Goal: Transaction & Acquisition: Purchase product/service

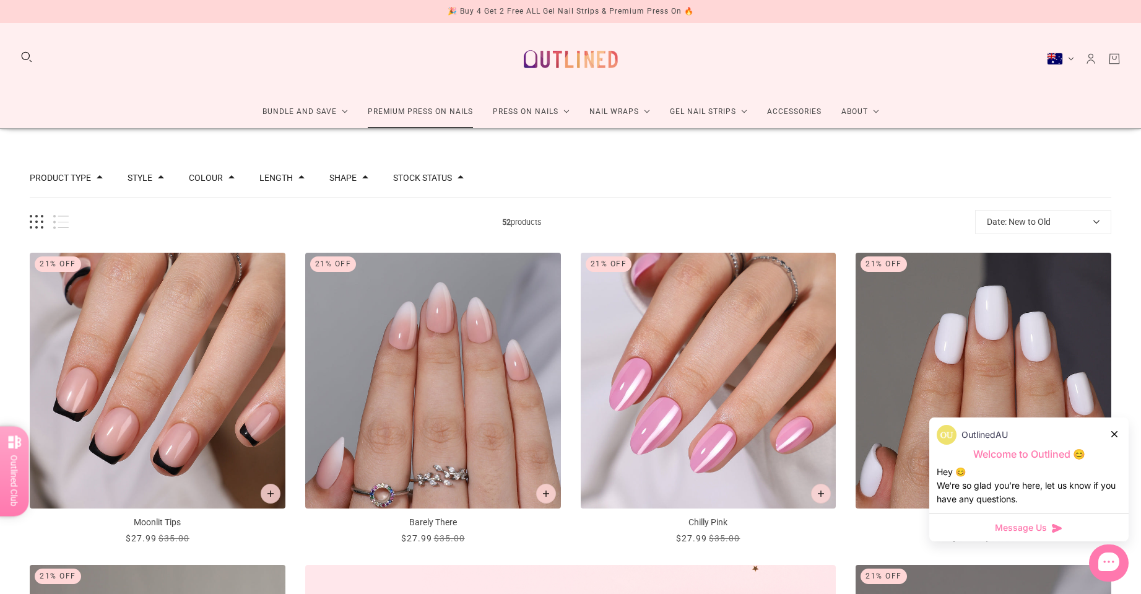
click at [432, 113] on link "Premium Press On Nails" at bounding box center [420, 111] width 125 height 33
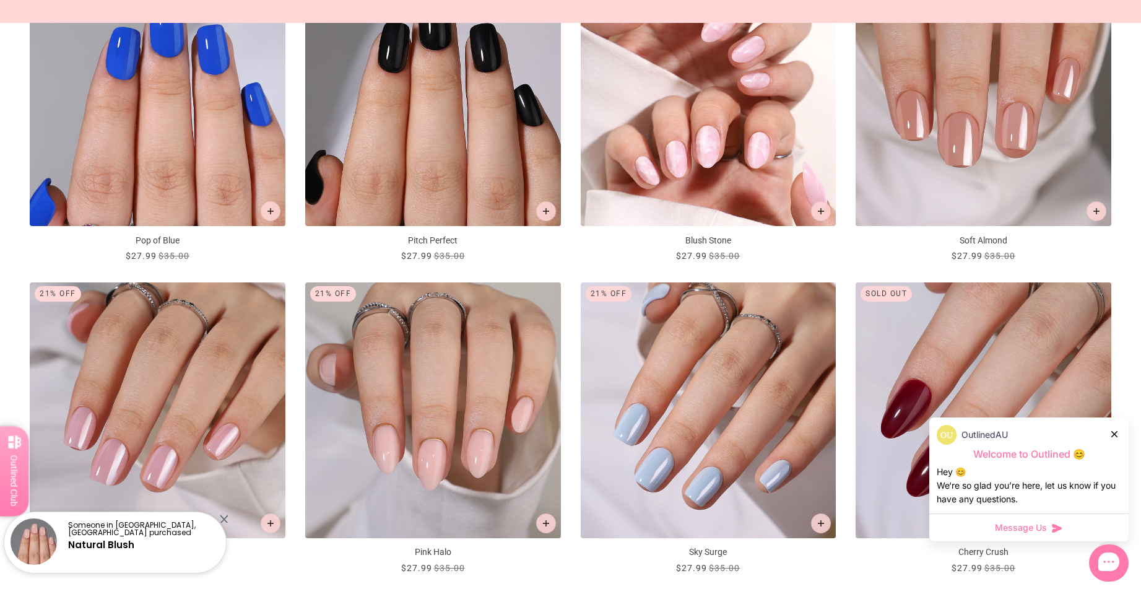
scroll to position [557, 0]
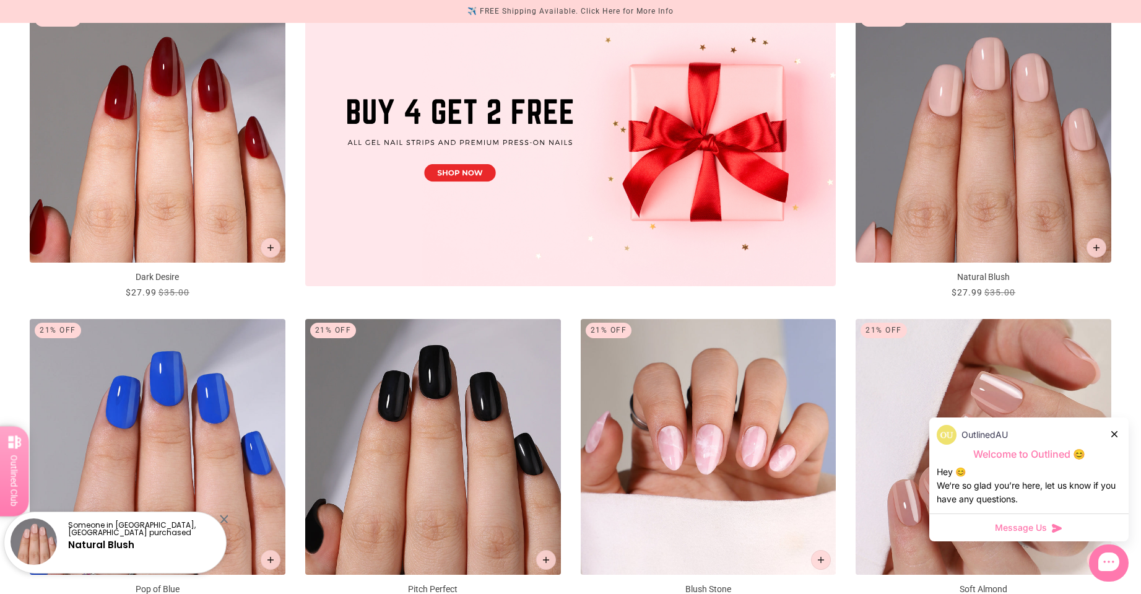
click at [957, 355] on img "Soft Almond" at bounding box center [983, 447] width 256 height 256
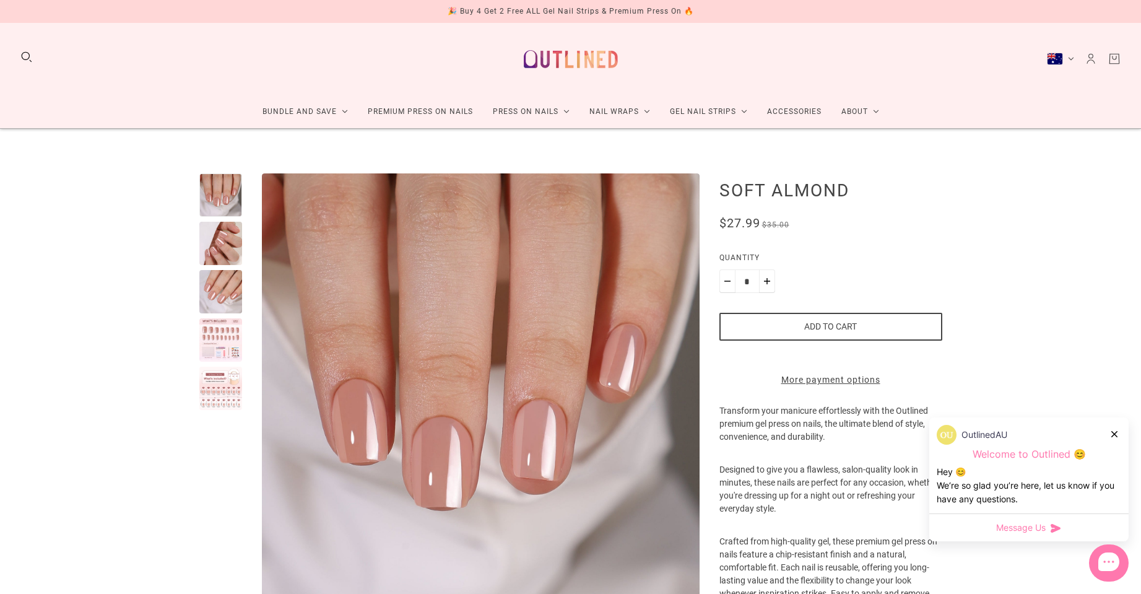
click at [215, 246] on div at bounding box center [220, 243] width 43 height 43
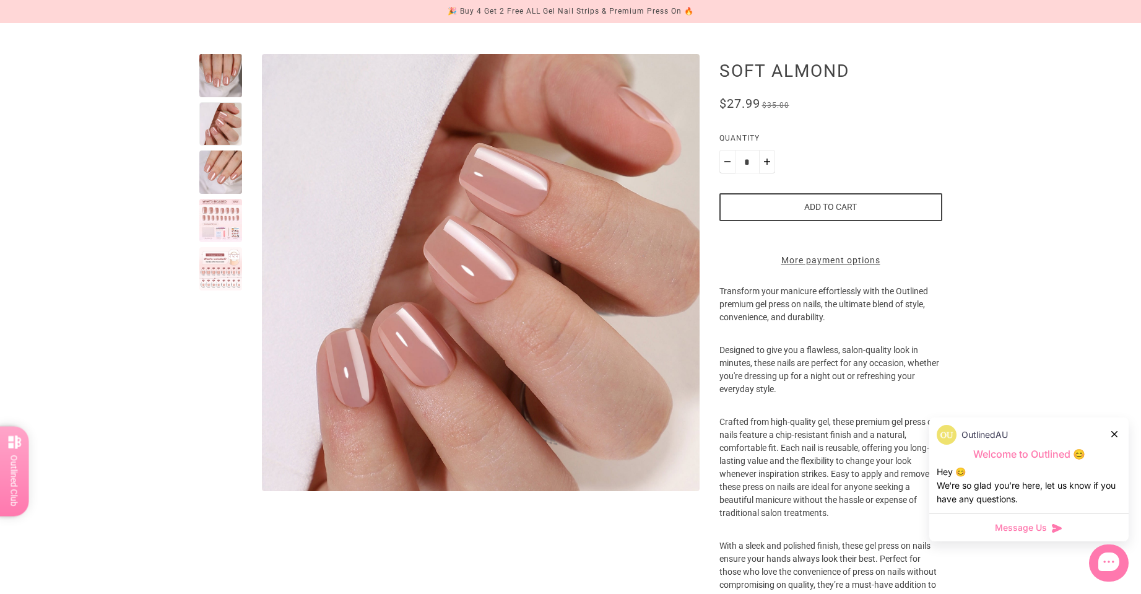
scroll to position [124, 0]
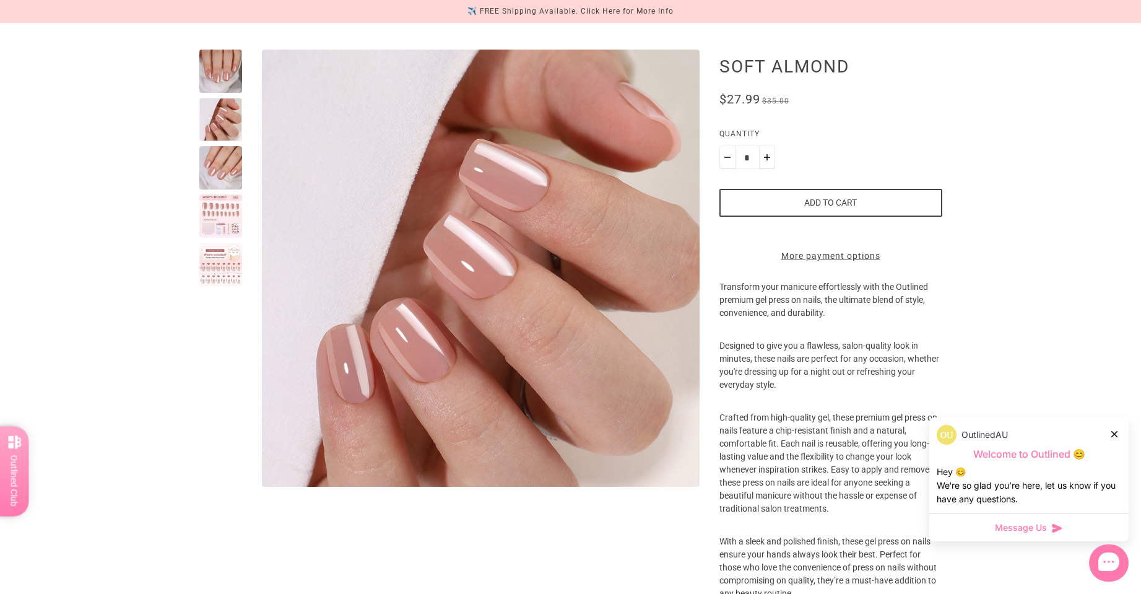
click at [220, 165] on div at bounding box center [220, 167] width 43 height 43
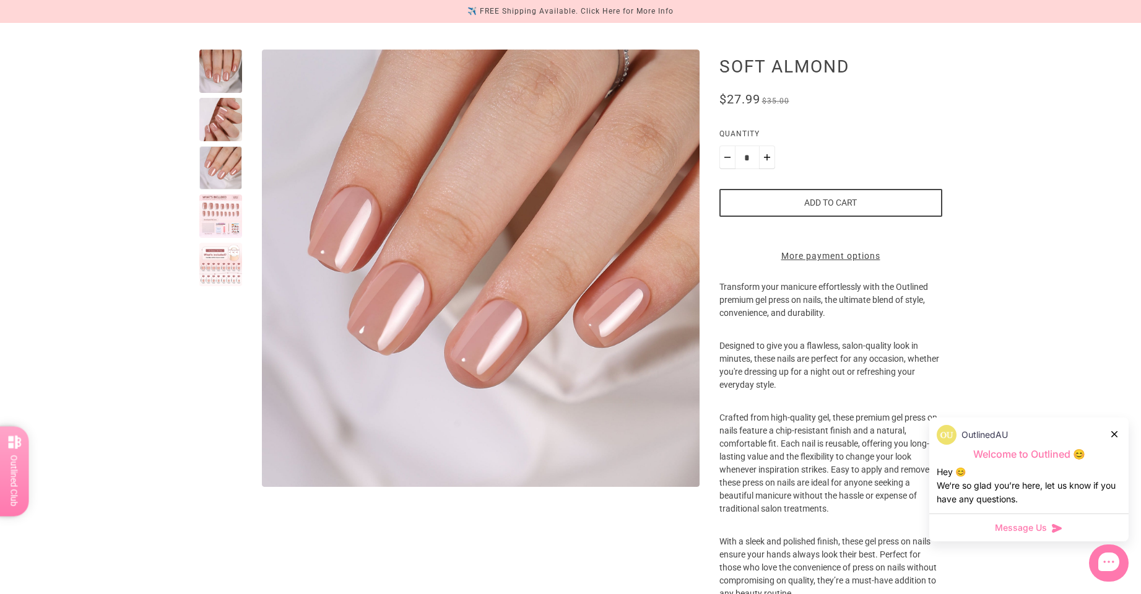
click at [216, 225] on div at bounding box center [220, 215] width 43 height 43
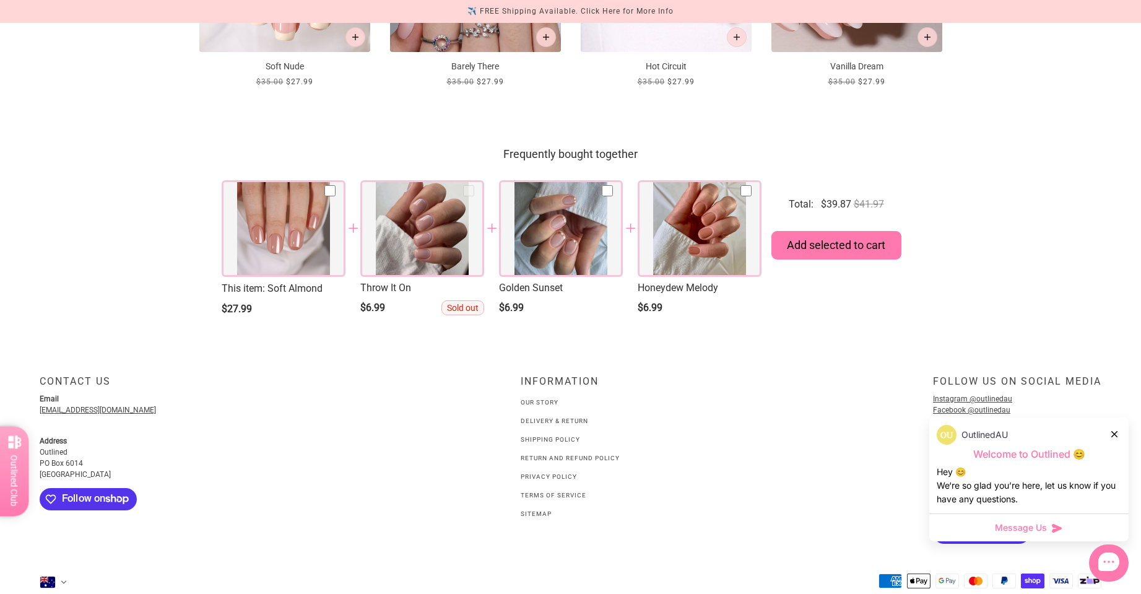
scroll to position [1366, 0]
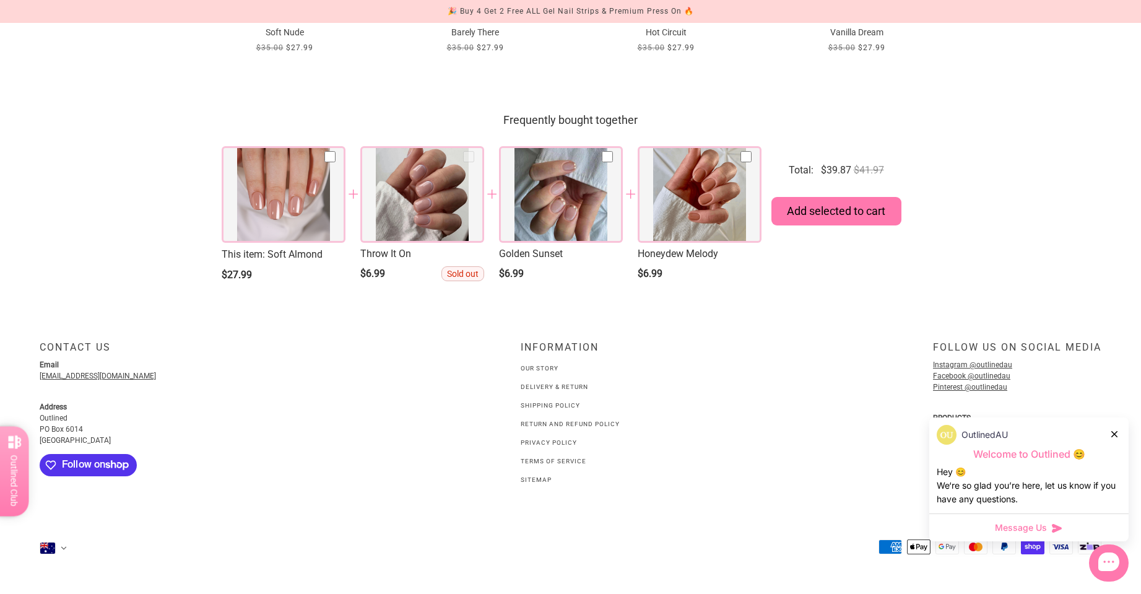
click at [433, 209] on div at bounding box center [422, 194] width 124 height 97
click at [413, 189] on div at bounding box center [422, 194] width 124 height 97
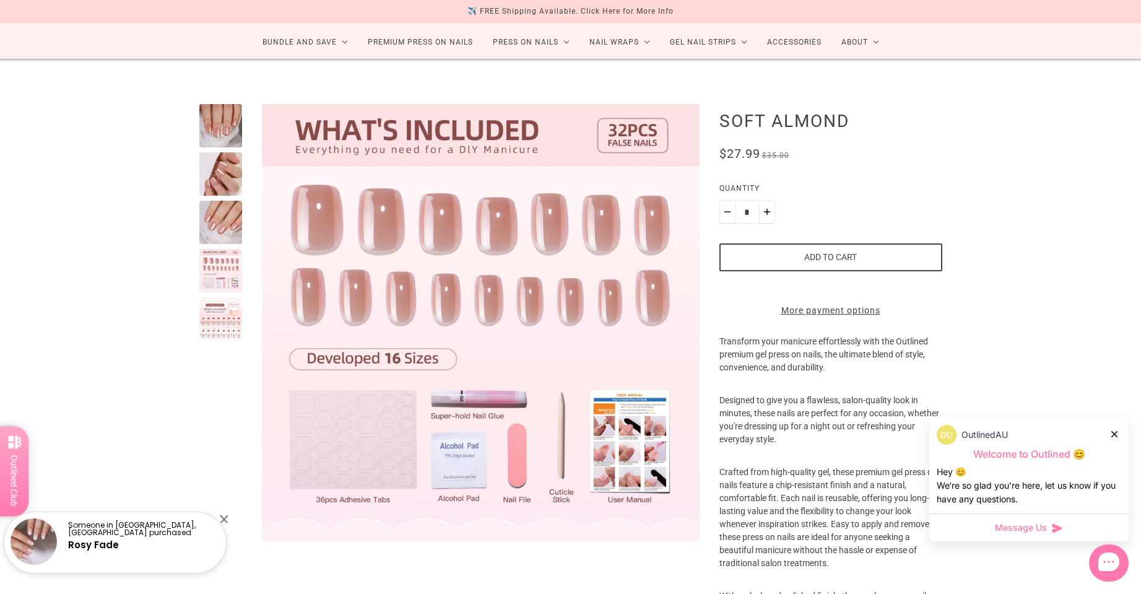
scroll to position [66, 0]
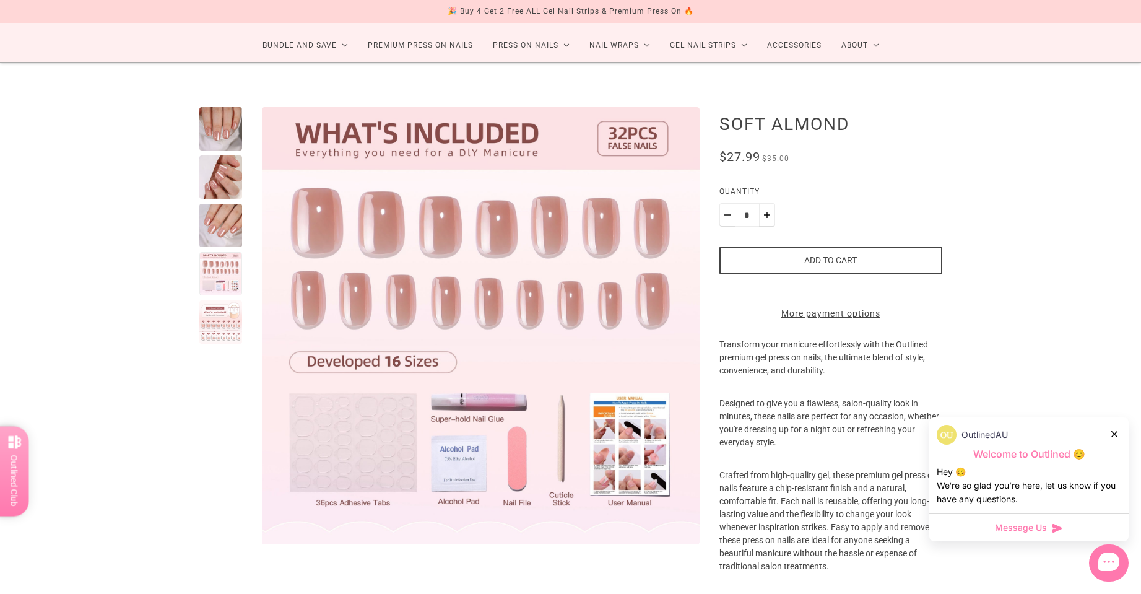
click at [213, 145] on div at bounding box center [220, 128] width 43 height 43
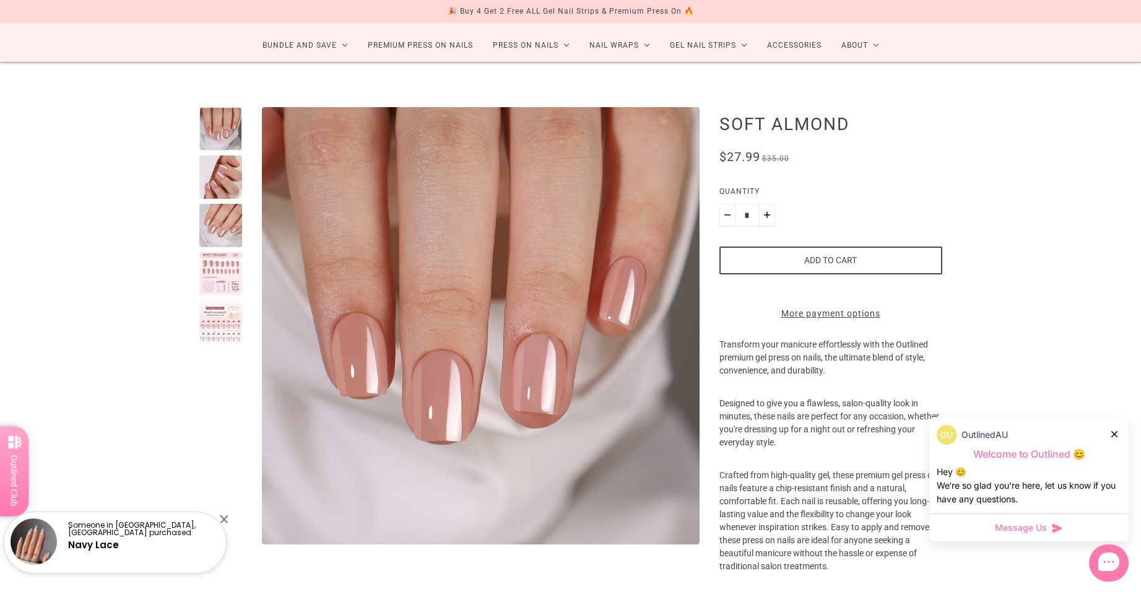
click at [210, 167] on div at bounding box center [220, 176] width 43 height 43
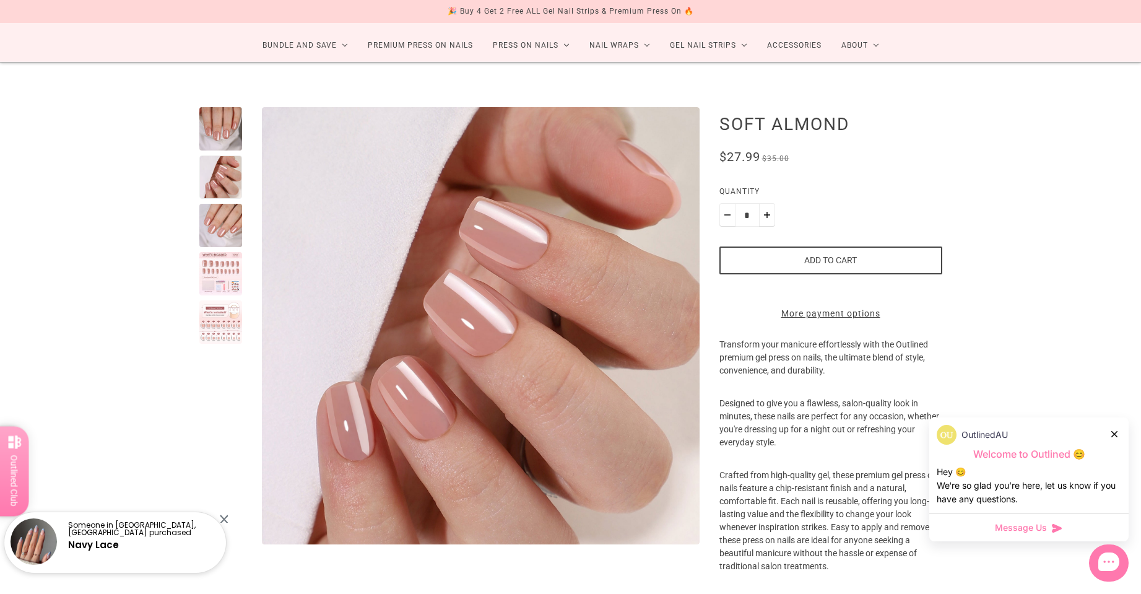
click at [208, 215] on div at bounding box center [220, 225] width 43 height 43
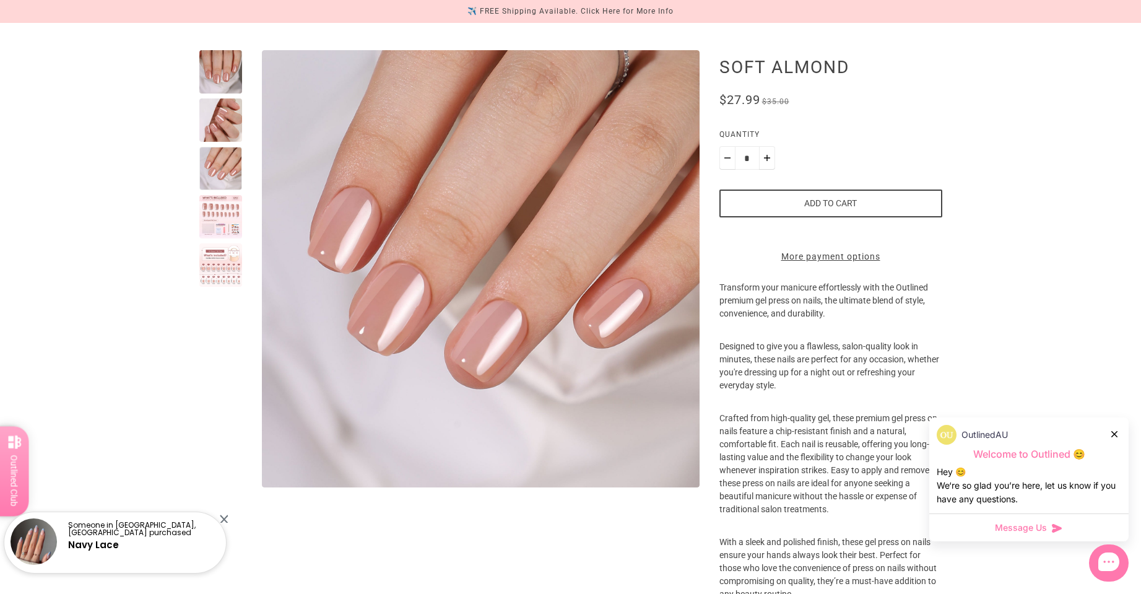
scroll to position [128, 0]
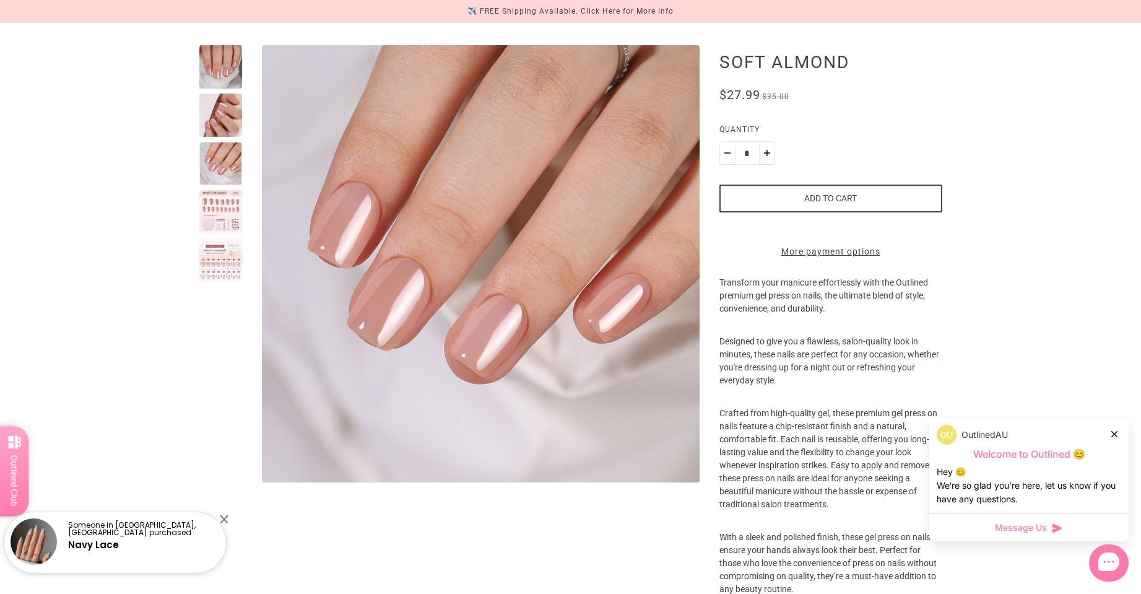
click at [222, 217] on div at bounding box center [220, 211] width 43 height 43
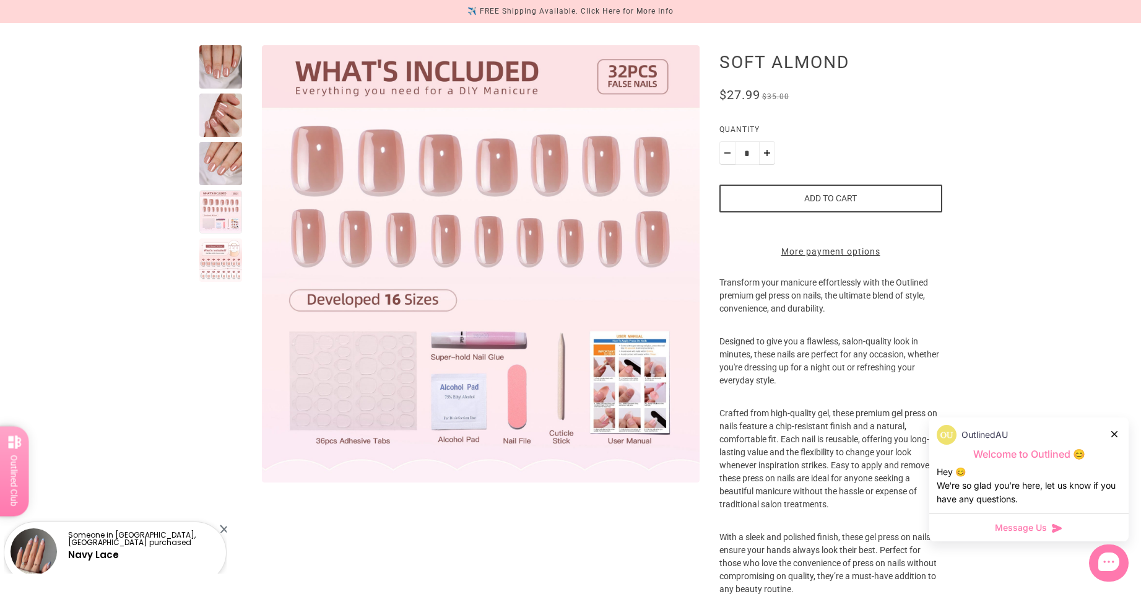
click at [215, 264] on div at bounding box center [220, 259] width 43 height 43
